Goal: Find specific page/section: Find specific page/section

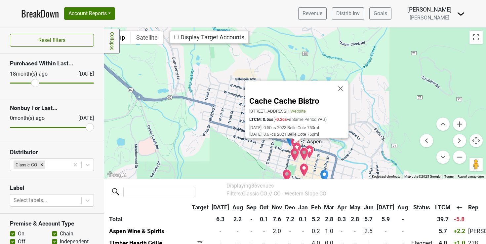
scroll to position [287, 0]
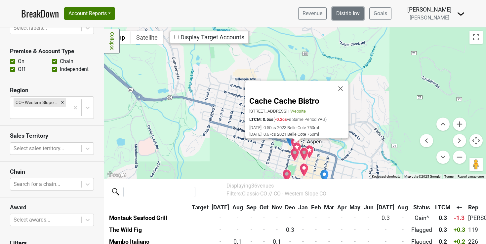
click at [361, 15] on link "Distrib Inv" at bounding box center [348, 13] width 32 height 13
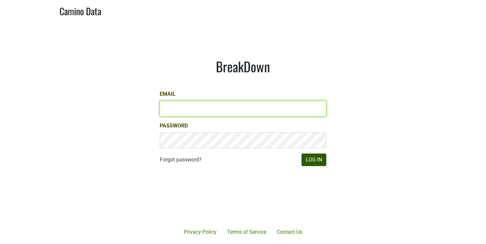
type input "rcasey@petermichaelwinery.com"
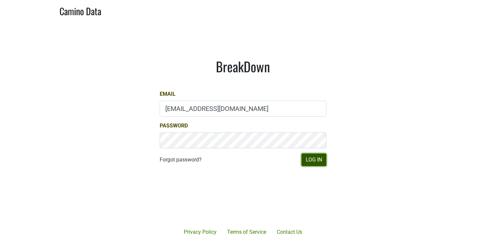
click at [313, 156] on button "Log In" at bounding box center [313, 160] width 25 height 13
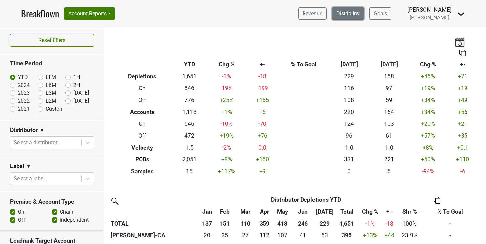
click at [357, 13] on link "Distrib Inv" at bounding box center [348, 13] width 32 height 13
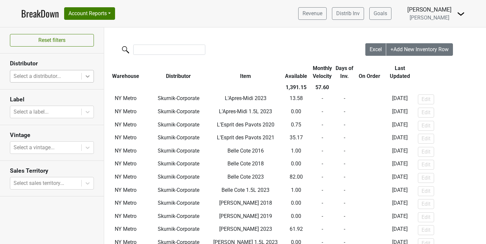
click at [86, 77] on icon at bounding box center [87, 76] width 7 height 7
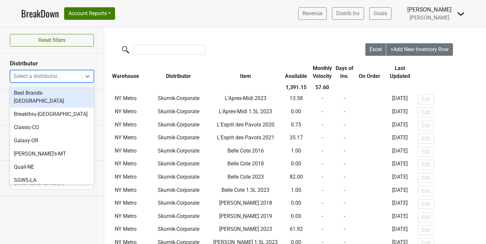
click at [76, 51] on section "Reset filters" at bounding box center [52, 40] width 104 height 26
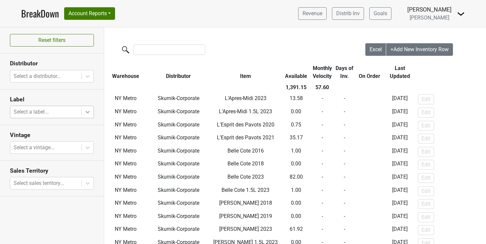
click at [88, 111] on icon at bounding box center [88, 112] width 4 height 2
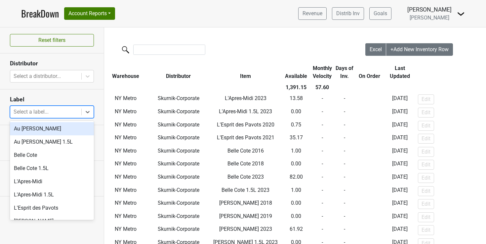
click at [81, 86] on section "Distributor Select a distributor..." at bounding box center [52, 72] width 104 height 36
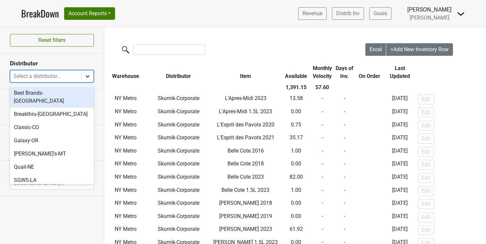
click at [88, 76] on icon at bounding box center [88, 76] width 4 height 2
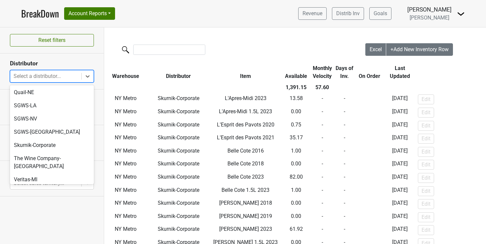
scroll to position [75, 0]
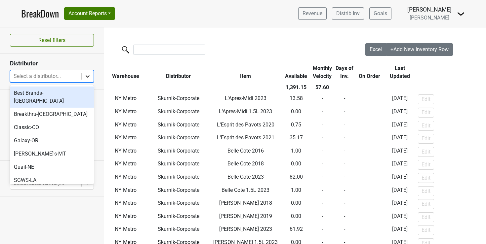
click at [88, 75] on icon at bounding box center [87, 76] width 7 height 7
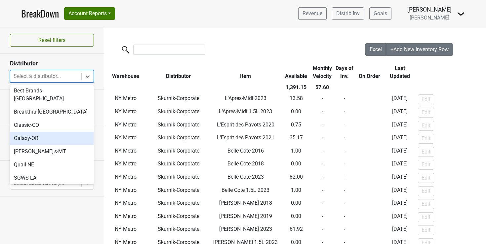
scroll to position [4, 0]
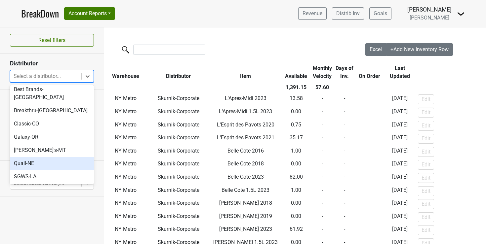
click at [23, 160] on div "Quail-NE" at bounding box center [52, 163] width 84 height 13
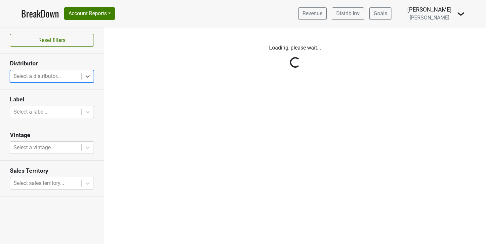
scroll to position [0, 0]
click at [84, 75] on div "Reset filters Distributor All selected options have been cleared. Select is foc…" at bounding box center [52, 135] width 104 height 217
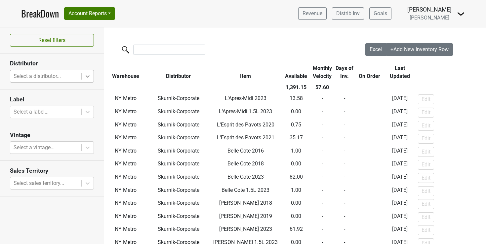
click at [86, 75] on icon at bounding box center [87, 76] width 7 height 7
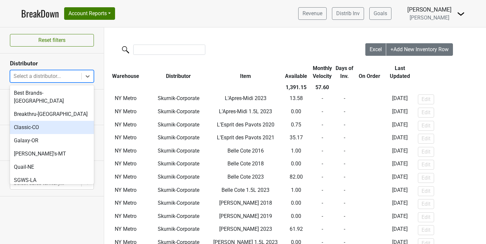
click at [43, 121] on div "Classic-CO" at bounding box center [52, 127] width 84 height 13
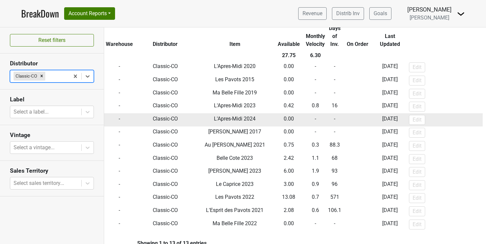
scroll to position [41, 0]
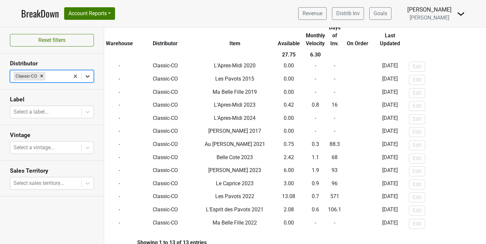
click at [90, 76] on icon at bounding box center [87, 76] width 7 height 7
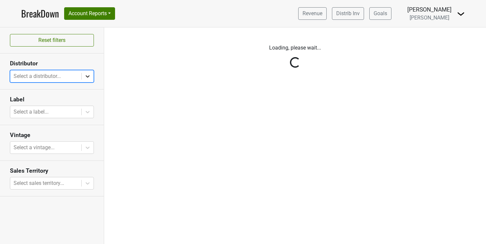
click at [89, 75] on icon at bounding box center [87, 76] width 7 height 7
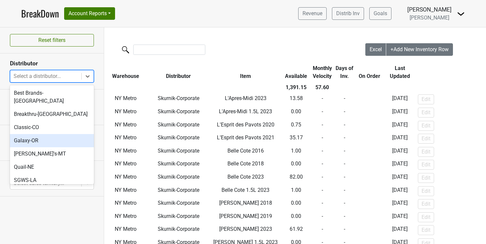
scroll to position [75, 0]
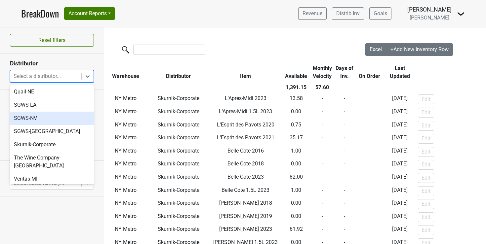
click at [48, 112] on div "SGWS-NV" at bounding box center [52, 118] width 84 height 13
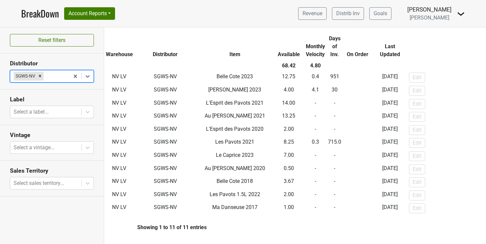
scroll to position [0, 0]
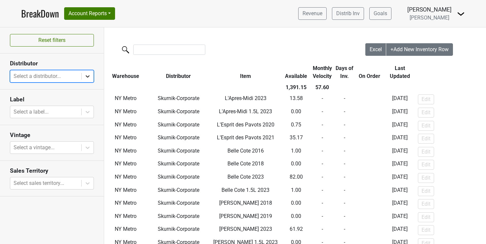
click at [86, 74] on icon at bounding box center [87, 76] width 7 height 7
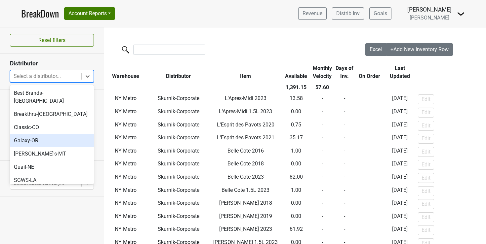
scroll to position [75, 0]
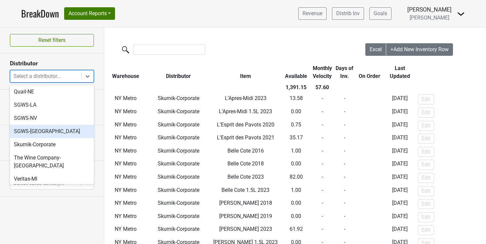
click at [42, 125] on div "SGWS-TX" at bounding box center [52, 131] width 84 height 13
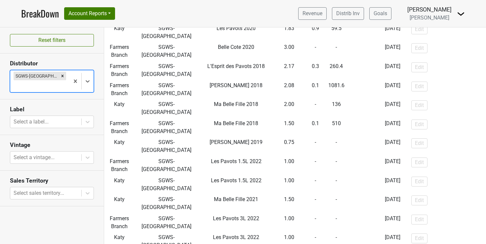
scroll to position [0, 0]
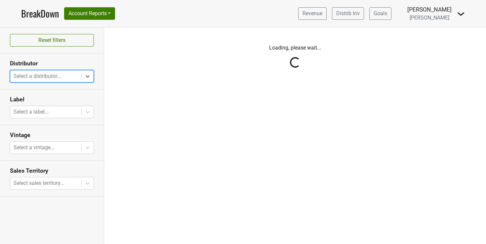
click at [86, 73] on icon at bounding box center [87, 76] width 7 height 7
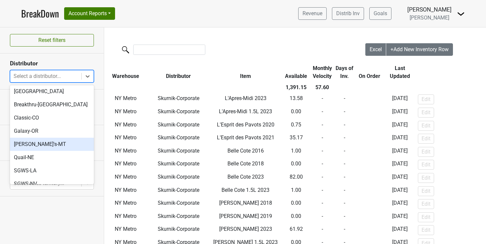
scroll to position [12, 0]
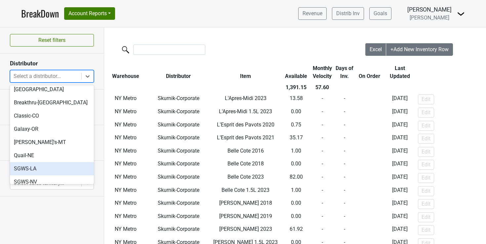
click at [27, 162] on div "SGWS-LA" at bounding box center [52, 168] width 84 height 13
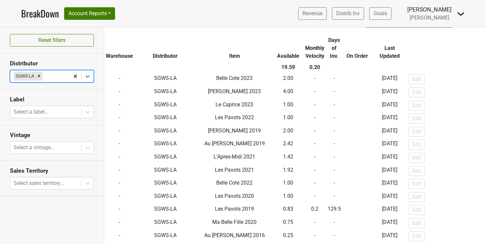
scroll to position [0, 0]
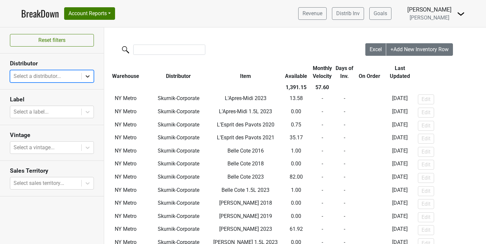
click at [87, 75] on icon at bounding box center [87, 76] width 7 height 7
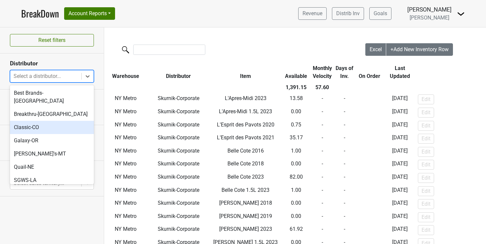
scroll to position [75, 0]
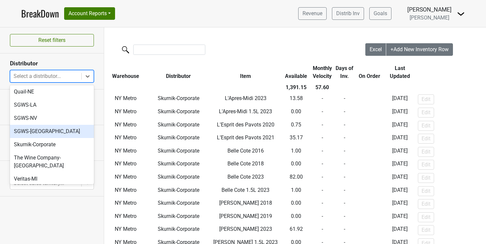
click at [40, 125] on div "SGWS-TX" at bounding box center [52, 131] width 84 height 13
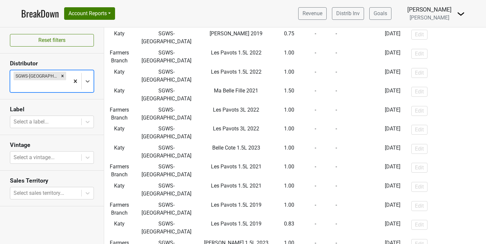
scroll to position [0, 0]
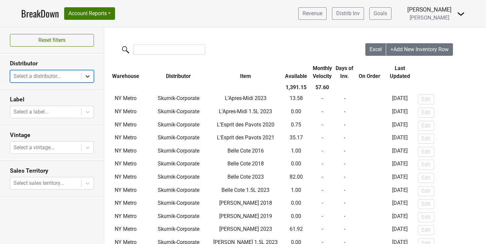
click at [89, 76] on icon at bounding box center [87, 76] width 7 height 7
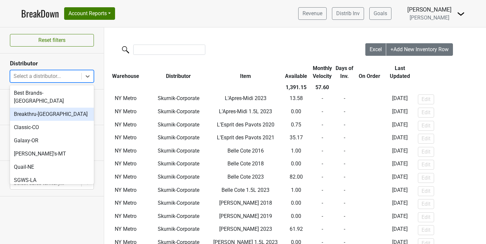
click at [52, 108] on div "Breakthru-FL" at bounding box center [52, 114] width 84 height 13
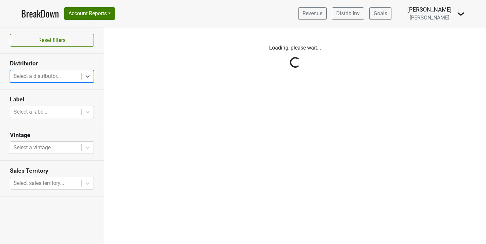
click at [89, 74] on div "Reset filters Distributor All selected options have been cleared. Select is foc…" at bounding box center [52, 135] width 104 height 217
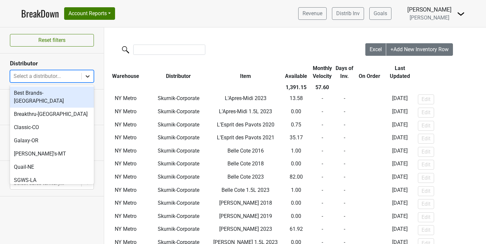
click at [86, 75] on icon at bounding box center [87, 76] width 7 height 7
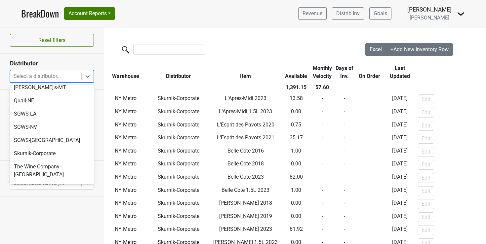
scroll to position [75, 0]
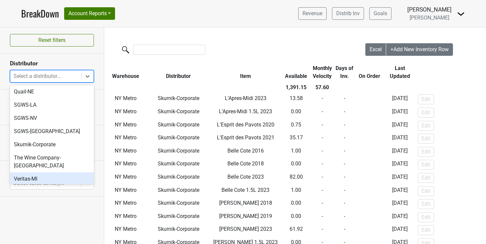
click at [27, 173] on div "Veritas-MI" at bounding box center [52, 179] width 84 height 13
